Goal: Task Accomplishment & Management: Complete application form

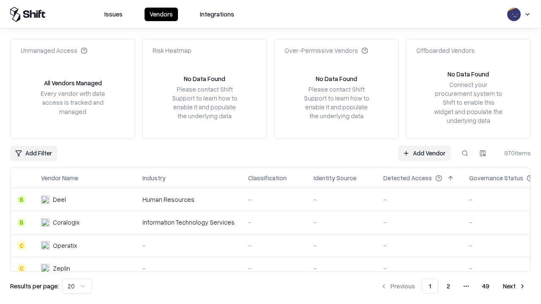
click at [424, 153] on link "Add Vendor" at bounding box center [424, 153] width 53 height 15
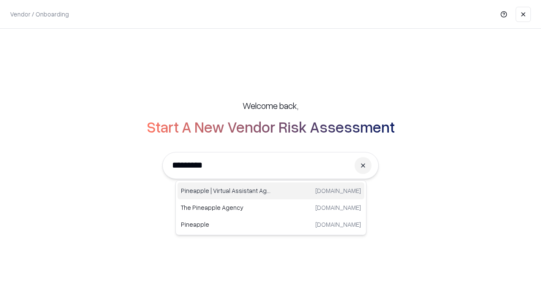
click at [271, 191] on div "Pineapple | Virtual Assistant Agency [DOMAIN_NAME]" at bounding box center [270, 191] width 187 height 17
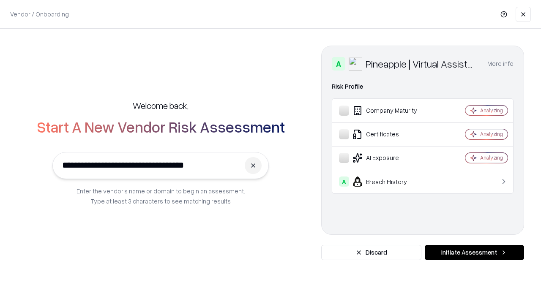
type input "**********"
click at [474, 253] on button "Initiate Assessment" at bounding box center [474, 252] width 99 height 15
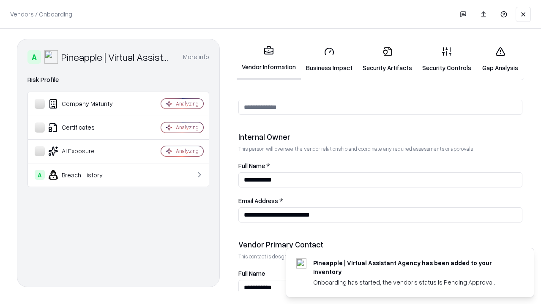
scroll to position [438, 0]
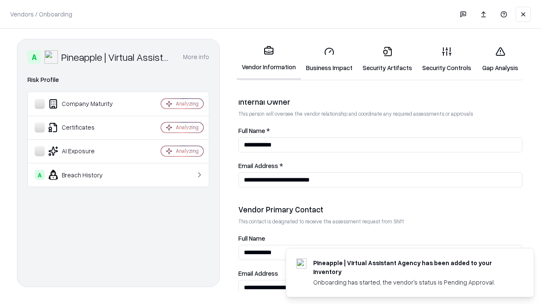
click at [329, 59] on link "Business Impact" at bounding box center [329, 59] width 57 height 39
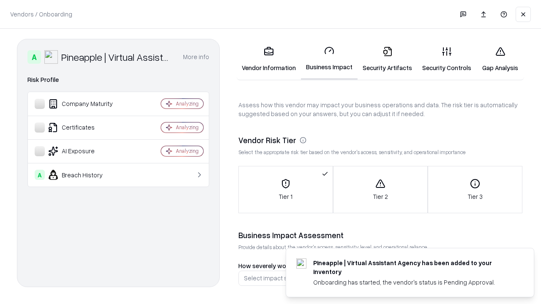
click at [387, 59] on link "Security Artifacts" at bounding box center [387, 59] width 60 height 39
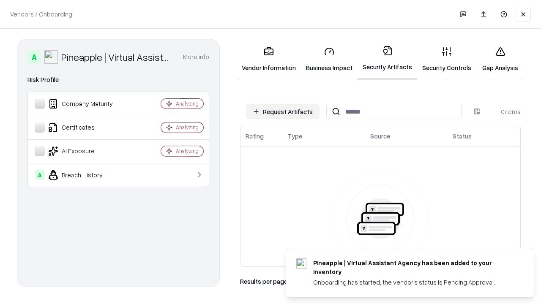
click at [283, 112] on button "Request Artifacts" at bounding box center [283, 111] width 74 height 15
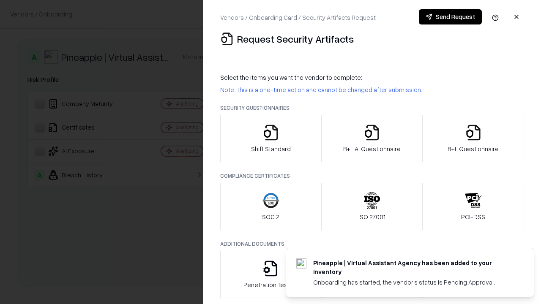
click at [270, 139] on icon "button" at bounding box center [270, 132] width 17 height 17
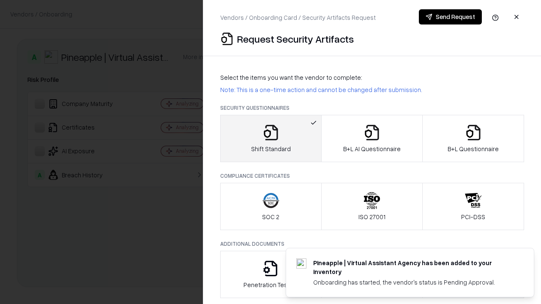
click at [450, 17] on button "Send Request" at bounding box center [450, 16] width 63 height 15
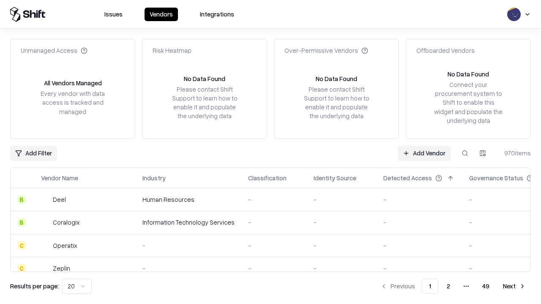
click at [465, 153] on button at bounding box center [464, 153] width 15 height 15
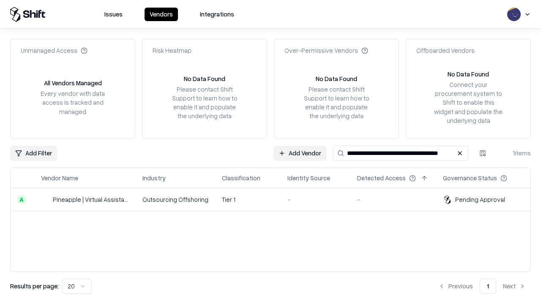
type input "**********"
click at [276, 199] on td "Tier 1" at bounding box center [247, 199] width 65 height 23
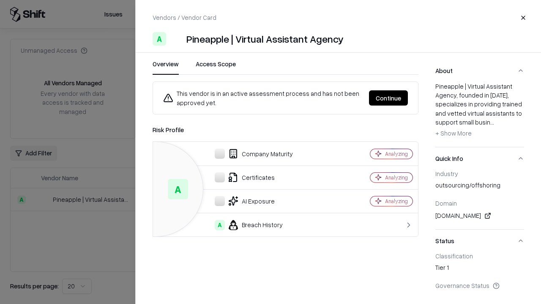
click at [388, 98] on button "Continue" at bounding box center [388, 97] width 39 height 15
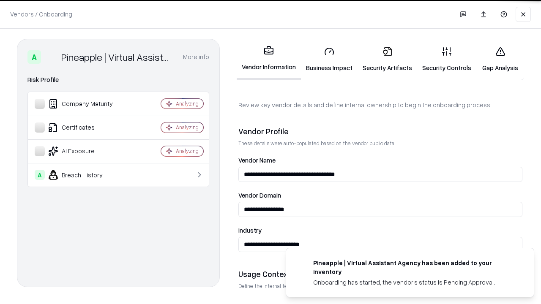
click at [387, 59] on link "Security Artifacts" at bounding box center [387, 59] width 60 height 39
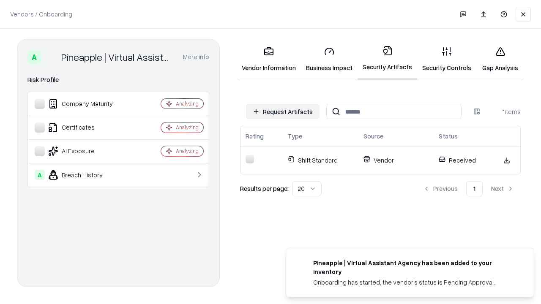
click at [447, 59] on link "Security Controls" at bounding box center [446, 59] width 59 height 39
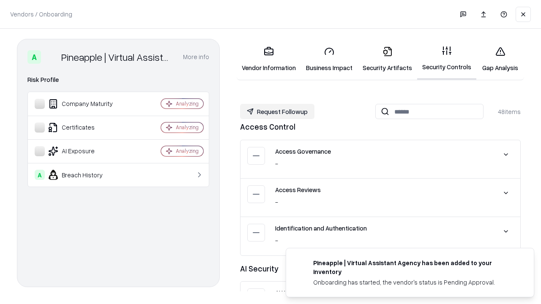
click at [277, 112] on button "Request Followup" at bounding box center [277, 111] width 74 height 15
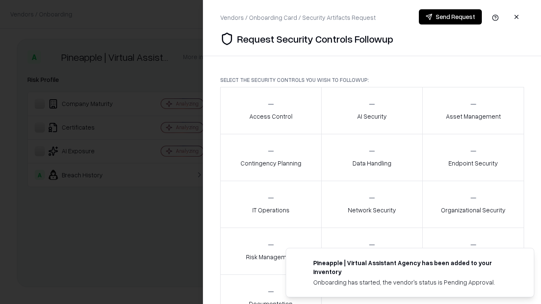
click at [270, 111] on div "Access Control" at bounding box center [270, 110] width 43 height 21
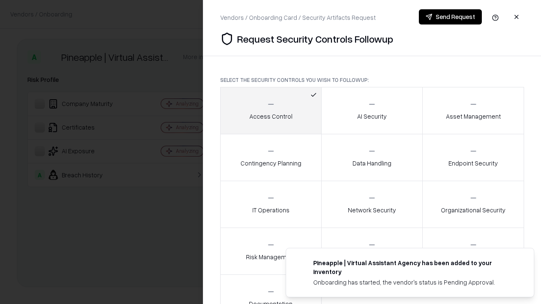
click at [450, 17] on button "Send Request" at bounding box center [450, 16] width 63 height 15
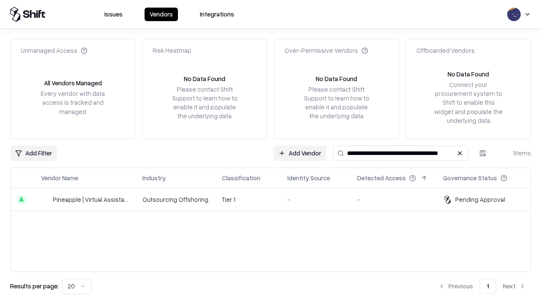
type input "**********"
click at [276, 199] on td "Tier 1" at bounding box center [247, 199] width 65 height 23
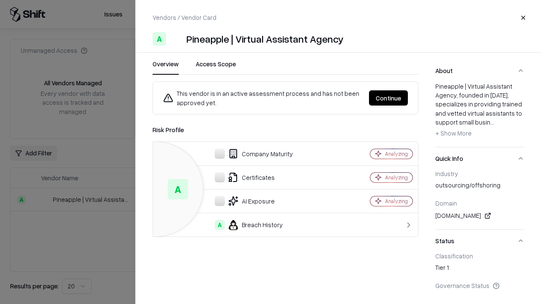
click at [388, 98] on button "Continue" at bounding box center [388, 97] width 39 height 15
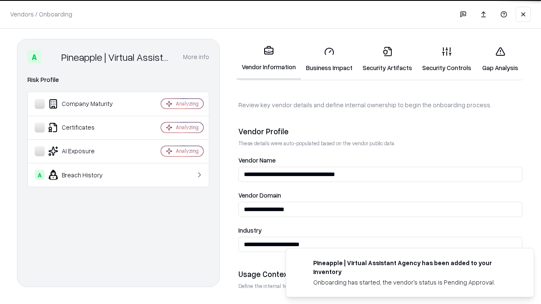
click at [500, 59] on link "Gap Analysis" at bounding box center [500, 59] width 48 height 39
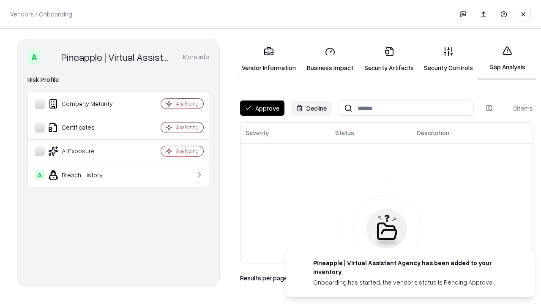
click at [262, 108] on button "Approve" at bounding box center [262, 108] width 44 height 15
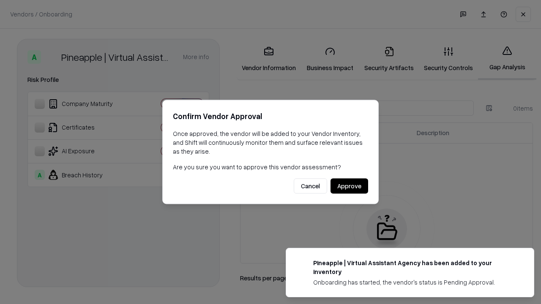
click at [349, 186] on button "Approve" at bounding box center [349, 186] width 38 height 15
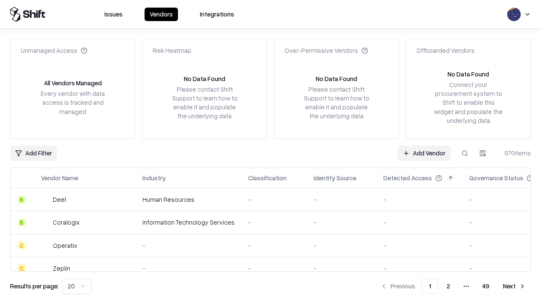
type input "**********"
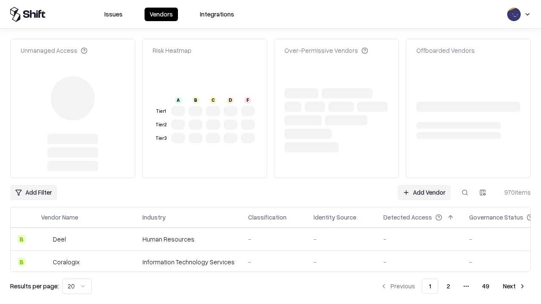
click at [424, 185] on link "Add Vendor" at bounding box center [424, 192] width 53 height 15
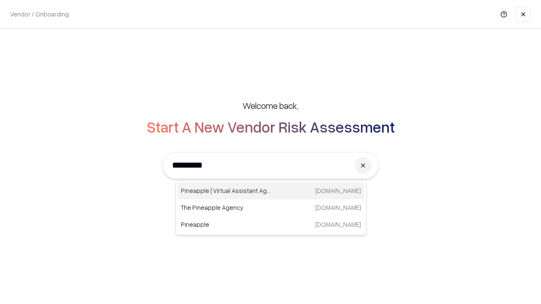
click at [271, 191] on div "Pineapple | Virtual Assistant Agency [DOMAIN_NAME]" at bounding box center [270, 191] width 187 height 17
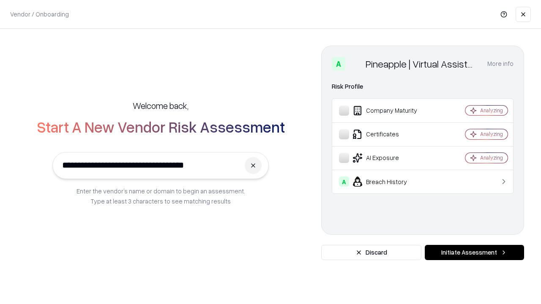
type input "**********"
click at [474, 253] on button "Initiate Assessment" at bounding box center [474, 252] width 99 height 15
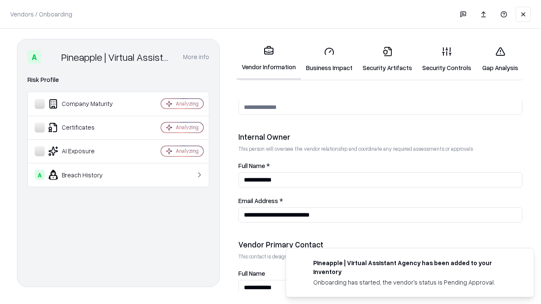
scroll to position [438, 0]
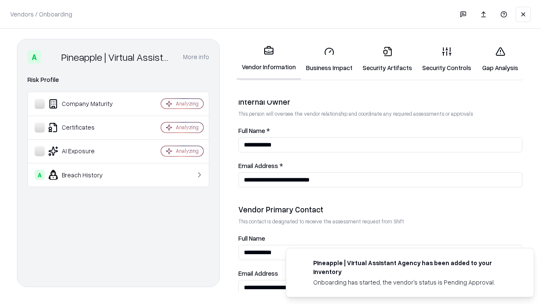
click at [500, 59] on link "Gap Analysis" at bounding box center [500, 59] width 48 height 39
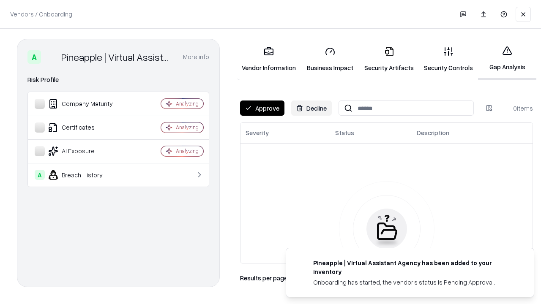
click at [262, 108] on button "Approve" at bounding box center [262, 108] width 44 height 15
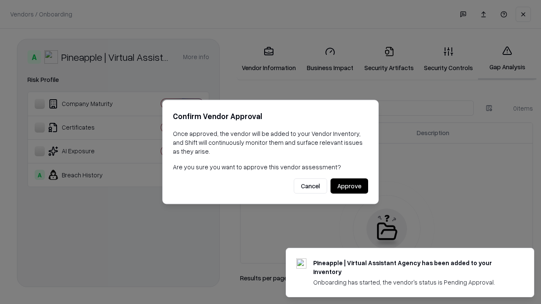
click at [349, 186] on button "Approve" at bounding box center [349, 186] width 38 height 15
